Goal: Information Seeking & Learning: Learn about a topic

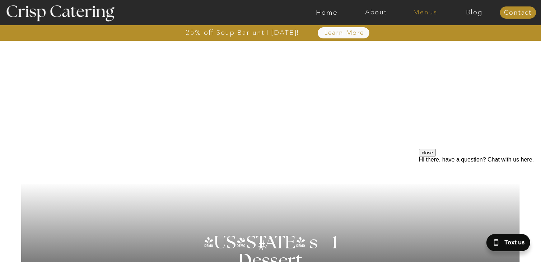
click at [426, 10] on nav "Menus" at bounding box center [424, 12] width 49 height 7
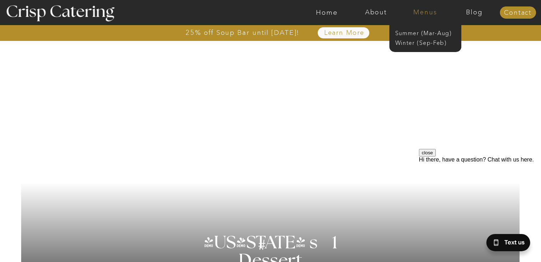
click at [427, 10] on nav "Menus" at bounding box center [424, 12] width 49 height 7
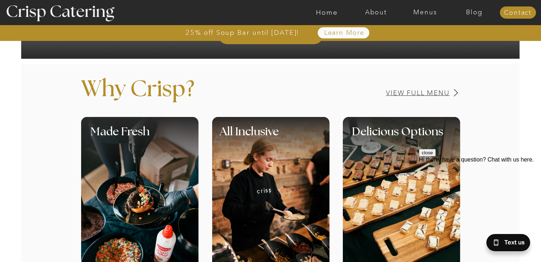
scroll to position [251, 0]
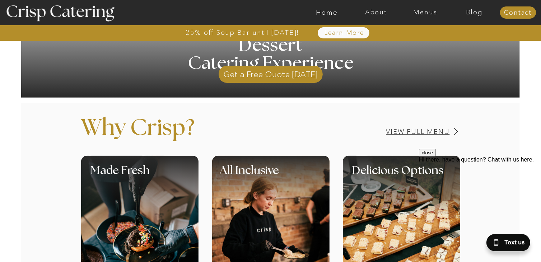
click at [422, 130] on h3 "View Full Menu" at bounding box center [393, 131] width 114 height 7
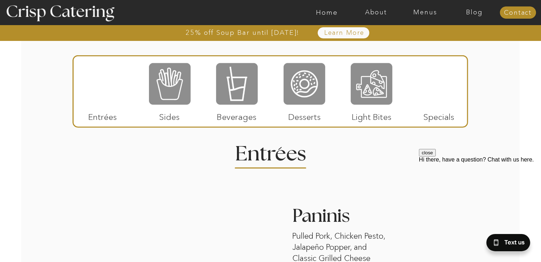
scroll to position [865, 0]
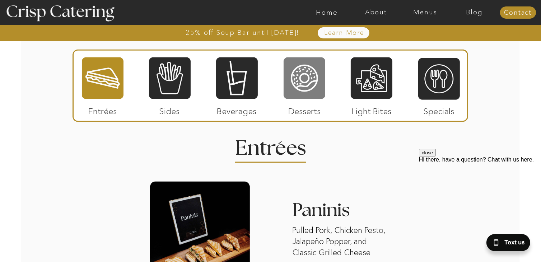
click at [306, 81] on div at bounding box center [304, 78] width 42 height 43
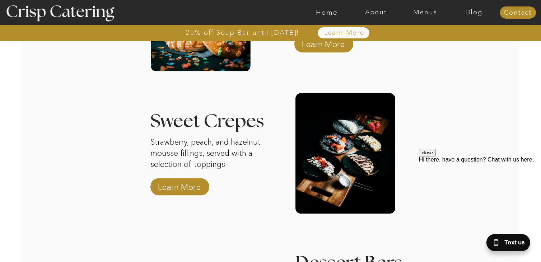
scroll to position [1099, 0]
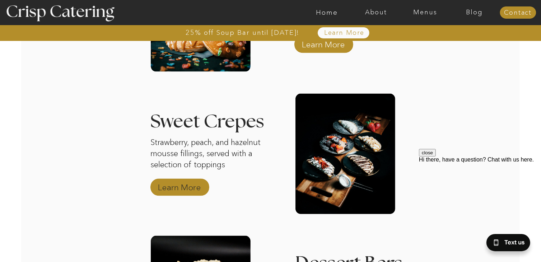
click at [184, 188] on p "Learn More" at bounding box center [180, 185] width 48 height 21
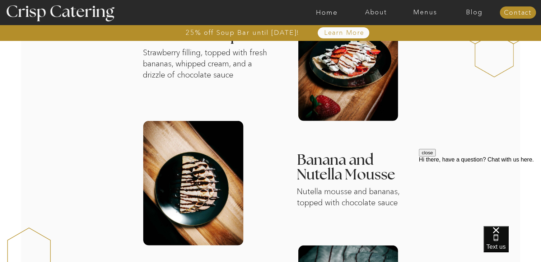
scroll to position [287, 0]
